Goal: Task Accomplishment & Management: Manage account settings

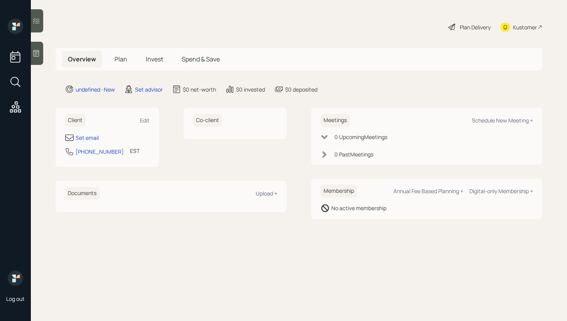
click at [144, 115] on div "Client Edit" at bounding box center [107, 120] width 85 height 13
click at [144, 120] on div "Edit" at bounding box center [145, 120] width 10 height 7
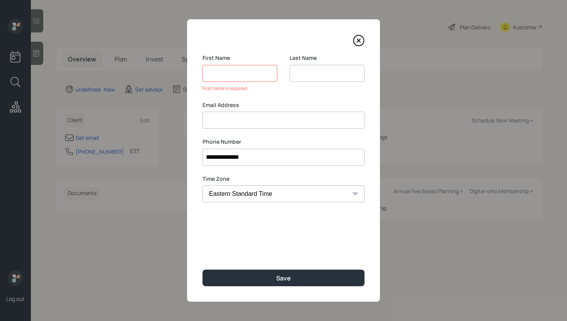
click at [220, 108] on div "Email Address" at bounding box center [284, 115] width 162 height 28
paste input "[PERSON_NAME] jim-[EMAIL_ADDRESS][DOMAIN_NAME]"
drag, startPoint x: 243, startPoint y: 119, endPoint x: 188, endPoint y: 118, distance: 54.4
click at [188, 118] on div "**********" at bounding box center [283, 160] width 193 height 282
type input "jim-[EMAIL_ADDRESS][DOMAIN_NAME]"
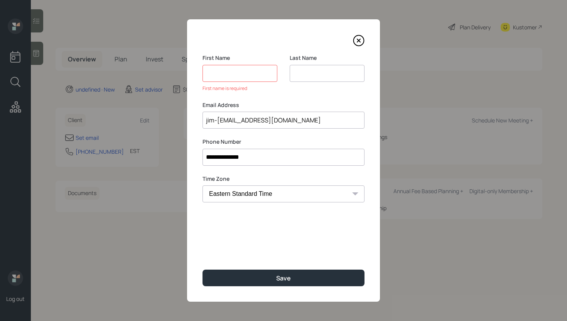
click at [221, 78] on input at bounding box center [240, 73] width 75 height 17
paste input "[PERSON_NAME]"
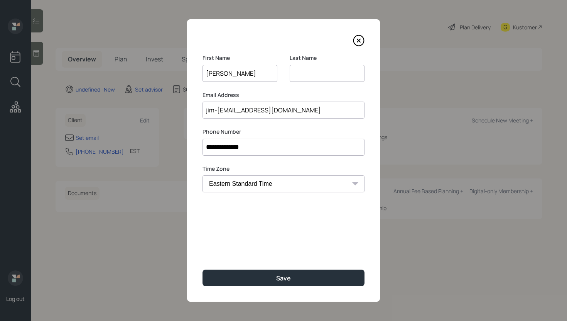
click at [230, 73] on input "[PERSON_NAME]" at bounding box center [240, 73] width 75 height 17
type input "[PERSON_NAME]"
click at [334, 78] on input at bounding box center [327, 73] width 75 height 17
paste input "[PERSON_NAME]"
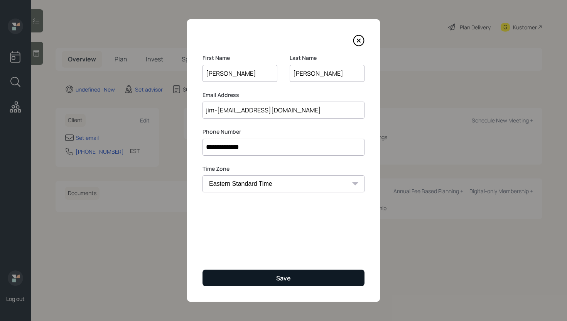
type input "[PERSON_NAME]"
click at [270, 275] on button "Save" at bounding box center [284, 277] width 162 height 17
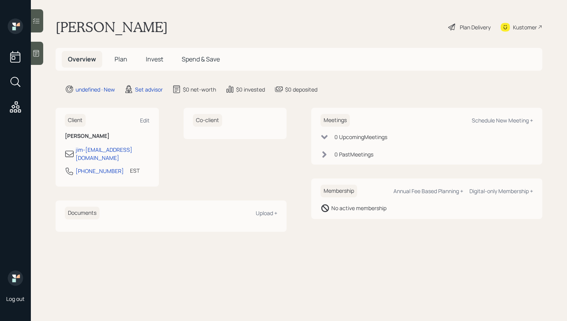
click at [196, 169] on div "Co-client" at bounding box center [235, 147] width 103 height 79
